Goal: Task Accomplishment & Management: Use online tool/utility

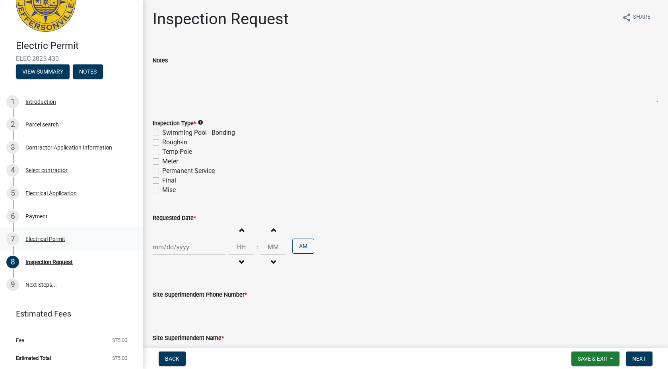
scroll to position [37, 0]
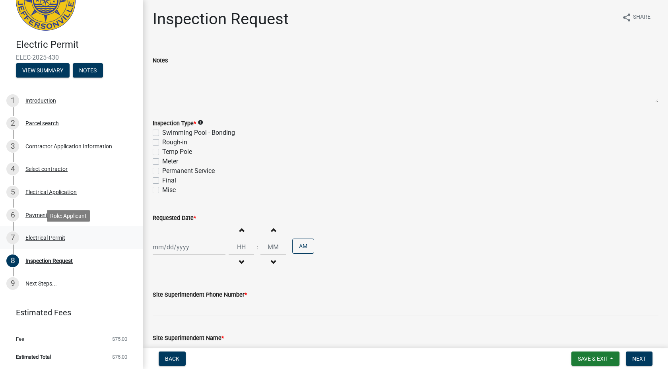
click at [50, 237] on div "Electrical Permit" at bounding box center [45, 238] width 40 height 6
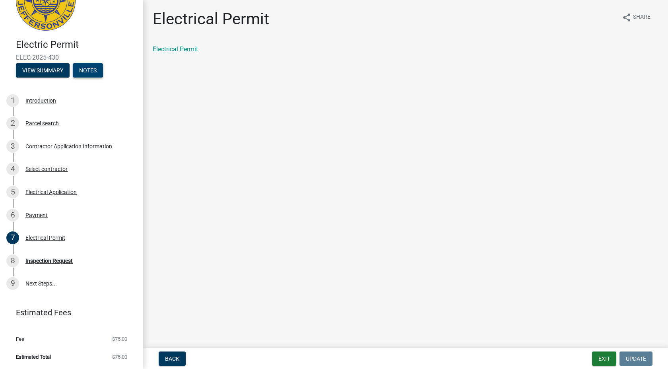
click at [86, 68] on button "Notes" at bounding box center [88, 70] width 30 height 14
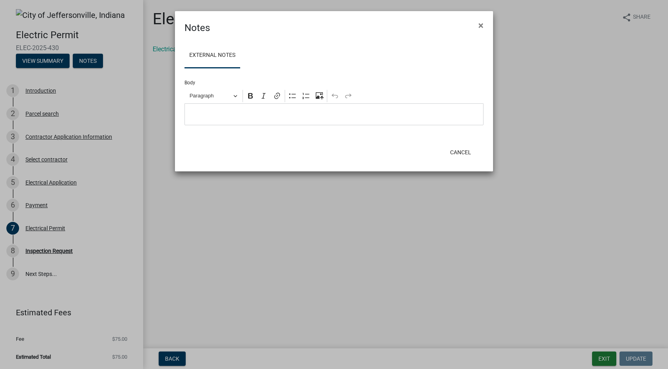
scroll to position [0, 0]
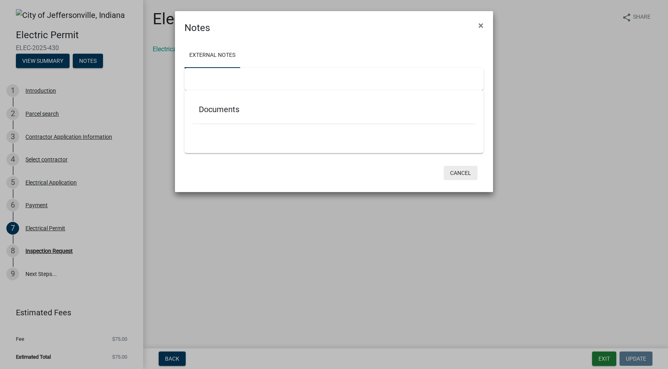
click at [462, 172] on button "Cancel" at bounding box center [461, 173] width 34 height 14
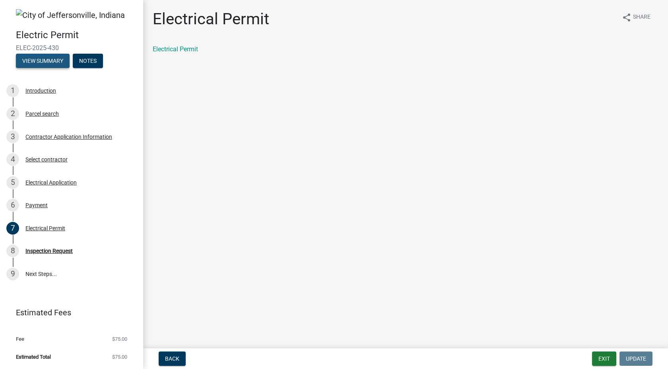
click at [47, 62] on button "View Summary" at bounding box center [43, 61] width 54 height 14
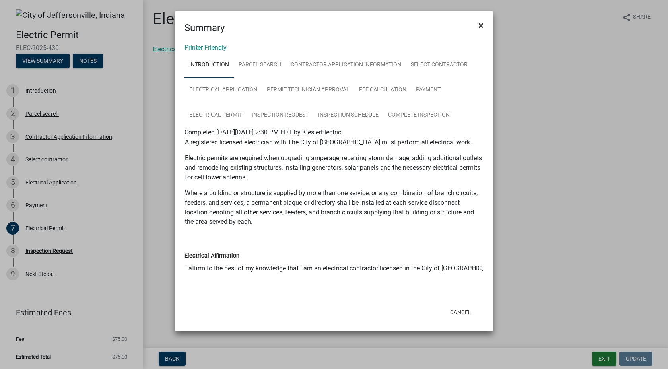
click at [481, 23] on span "×" at bounding box center [481, 25] width 5 height 11
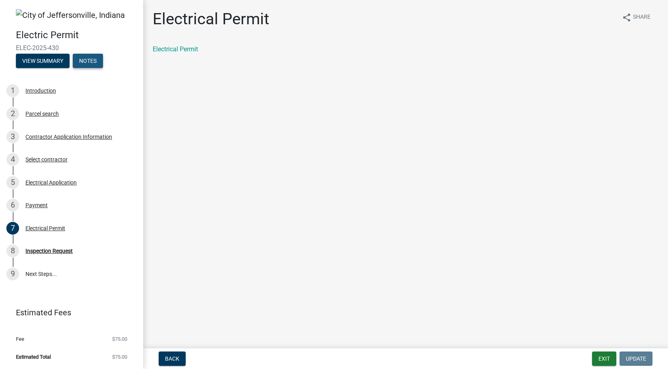
click at [99, 62] on button "Notes" at bounding box center [88, 61] width 30 height 14
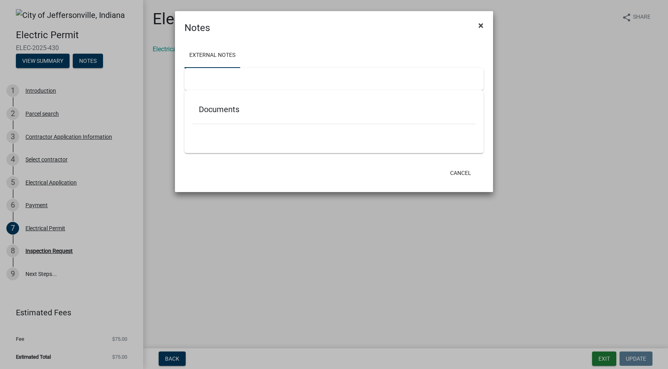
click at [481, 25] on span "×" at bounding box center [481, 25] width 5 height 11
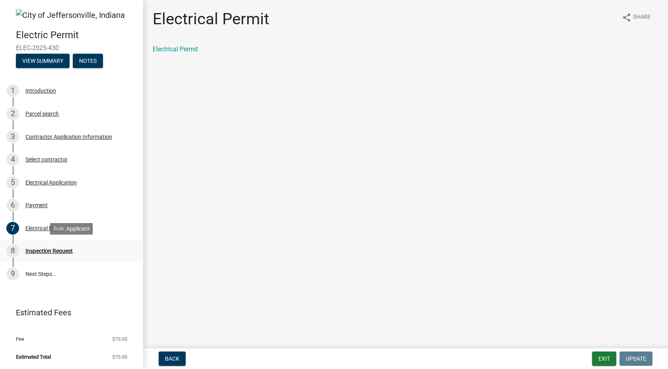
click at [56, 249] on div "Inspection Request" at bounding box center [48, 251] width 47 height 6
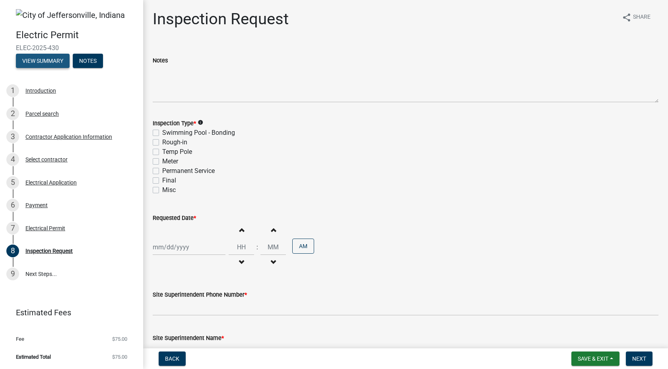
click at [49, 58] on button "View Summary" at bounding box center [43, 61] width 54 height 14
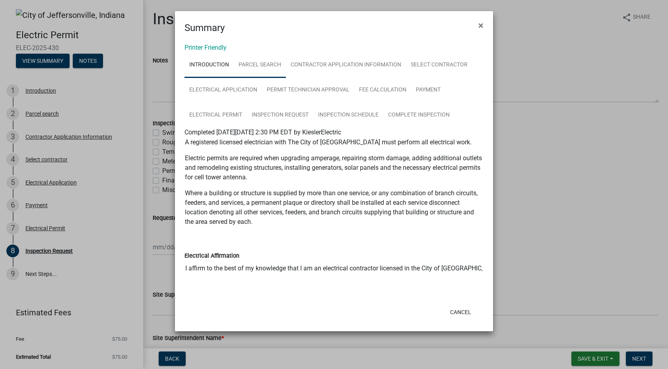
click at [267, 64] on link "Parcel search" at bounding box center [260, 65] width 52 height 25
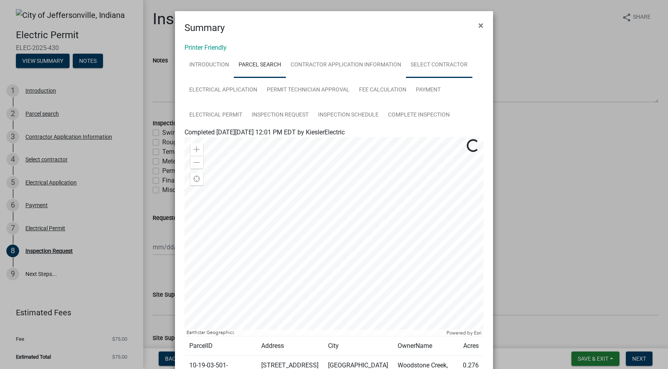
click at [439, 64] on link "Select contractor" at bounding box center [439, 65] width 66 height 25
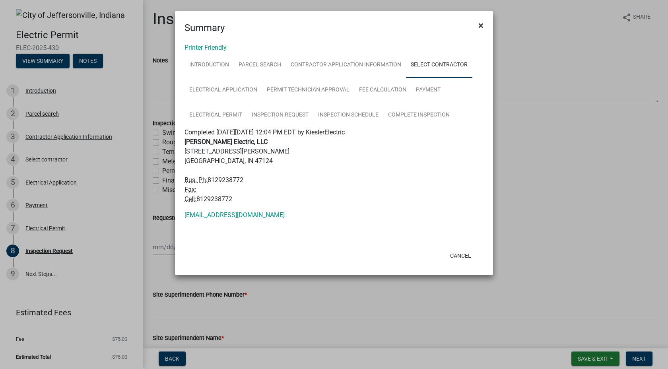
click at [481, 23] on span "×" at bounding box center [481, 25] width 5 height 11
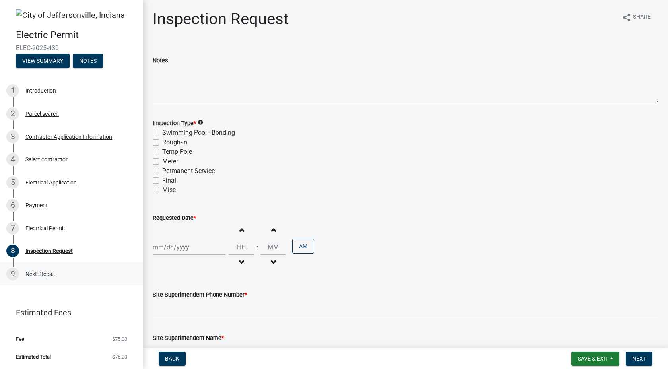
click at [45, 273] on link "9 Next Steps..." at bounding box center [71, 274] width 143 height 23
click at [45, 90] on div "Introduction" at bounding box center [40, 91] width 31 height 6
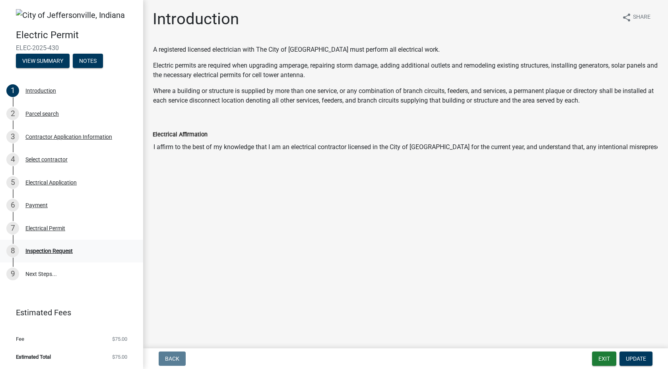
click at [38, 255] on div "8 Inspection Request" at bounding box center [68, 251] width 124 height 13
